Goal: Information Seeking & Learning: Learn about a topic

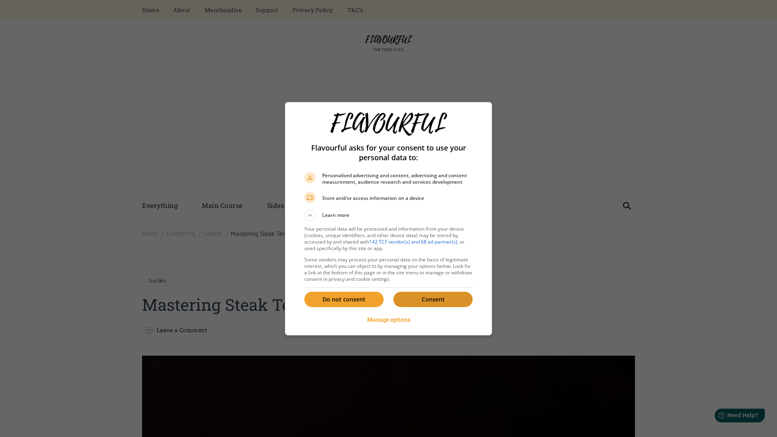
click at [433, 299] on p "Consent" at bounding box center [432, 299] width 79 height 8
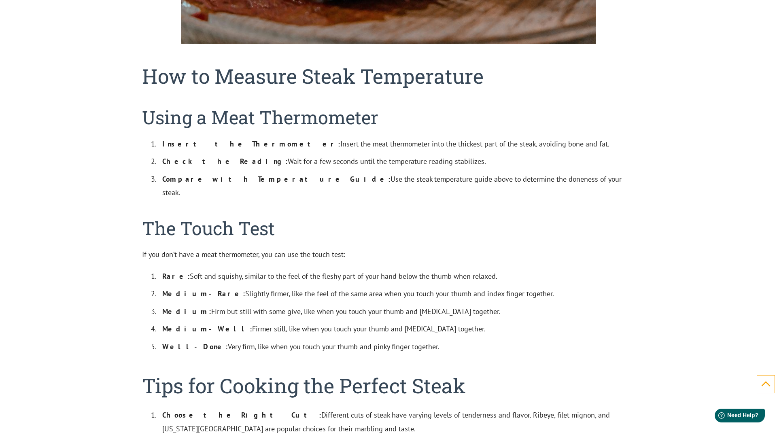
scroll to position [2622, 0]
